Goal: Task Accomplishment & Management: Complete application form

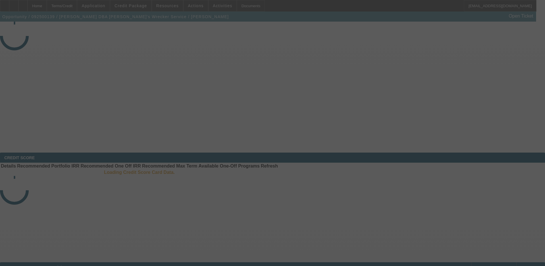
select select "4"
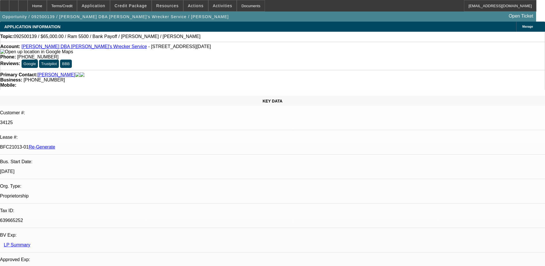
select select "0"
select select "1"
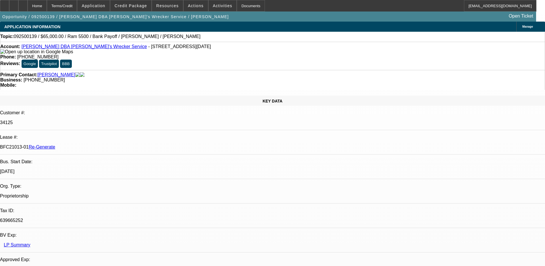
select select "6"
click at [214, 5] on span "Activities" at bounding box center [223, 5] width 20 height 5
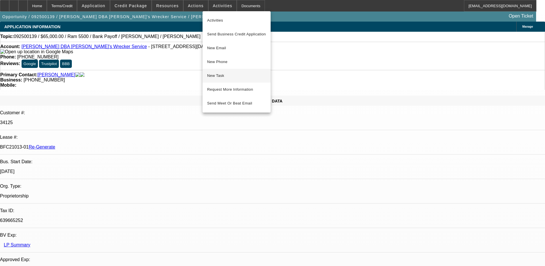
click at [217, 75] on span "New Task" at bounding box center [236, 75] width 59 height 7
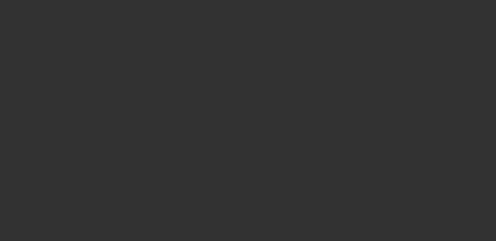
select select "4"
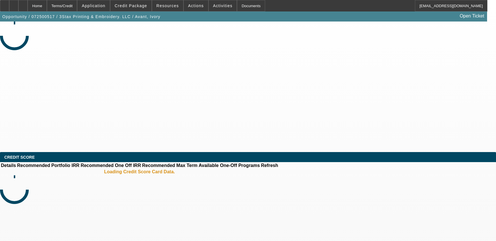
select select "0"
select select "2"
select select "0"
select select "6"
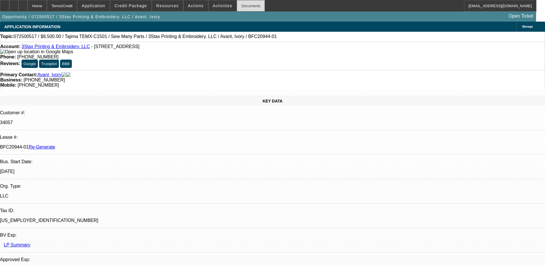
click at [237, 4] on div "Documents" at bounding box center [251, 5] width 28 height 11
drag, startPoint x: 67, startPoint y: 96, endPoint x: 91, endPoint y: 97, distance: 24.5
click at [91, 144] on div "BFC20944-01 Re-Generate" at bounding box center [272, 146] width 545 height 5
copy p "BFC20944-01"
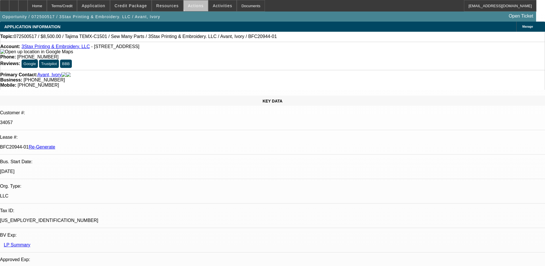
click at [195, 4] on span "Actions" at bounding box center [196, 5] width 16 height 5
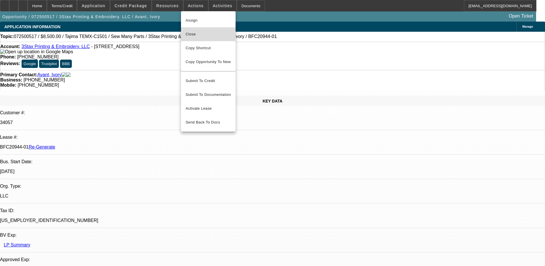
click at [197, 38] on button "Close" at bounding box center [208, 34] width 55 height 14
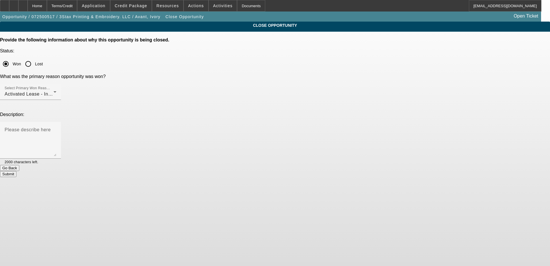
click at [16, 171] on button "Submit" at bounding box center [8, 174] width 16 height 6
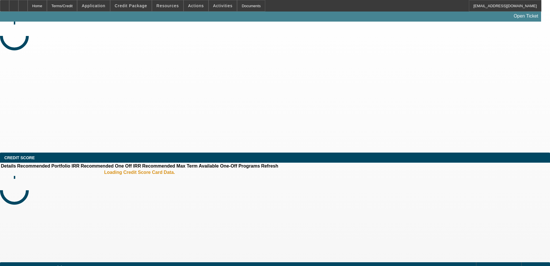
select select "4"
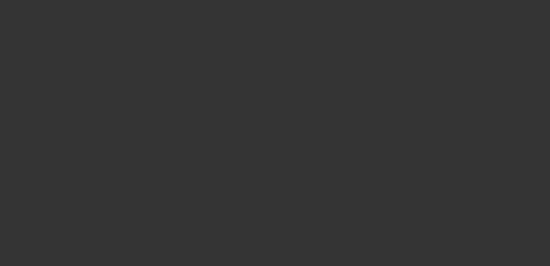
select select "0"
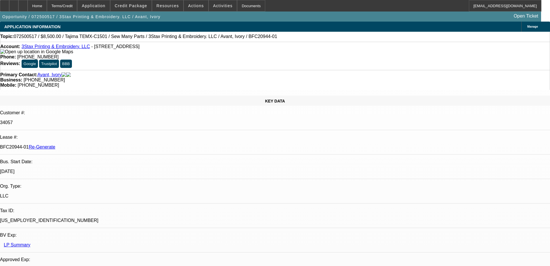
select select "2"
select select "6"
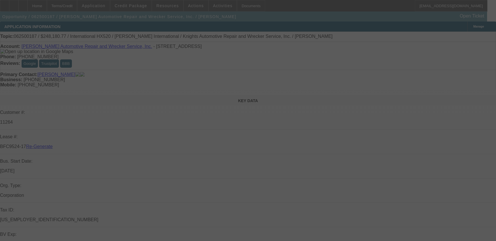
select select "3"
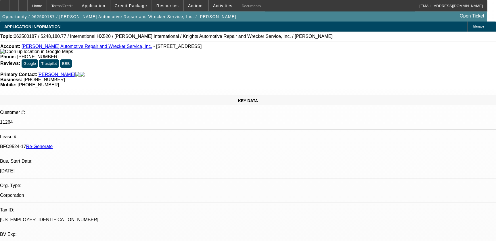
select select "0"
select select "6"
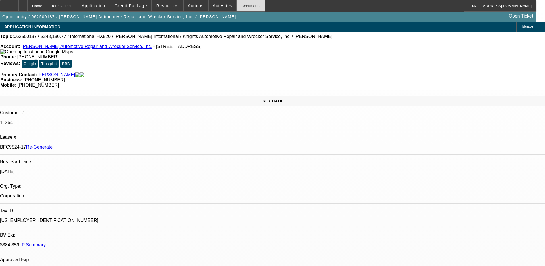
click at [239, 8] on div "Documents" at bounding box center [251, 5] width 28 height 11
